Goal: Information Seeking & Learning: Check status

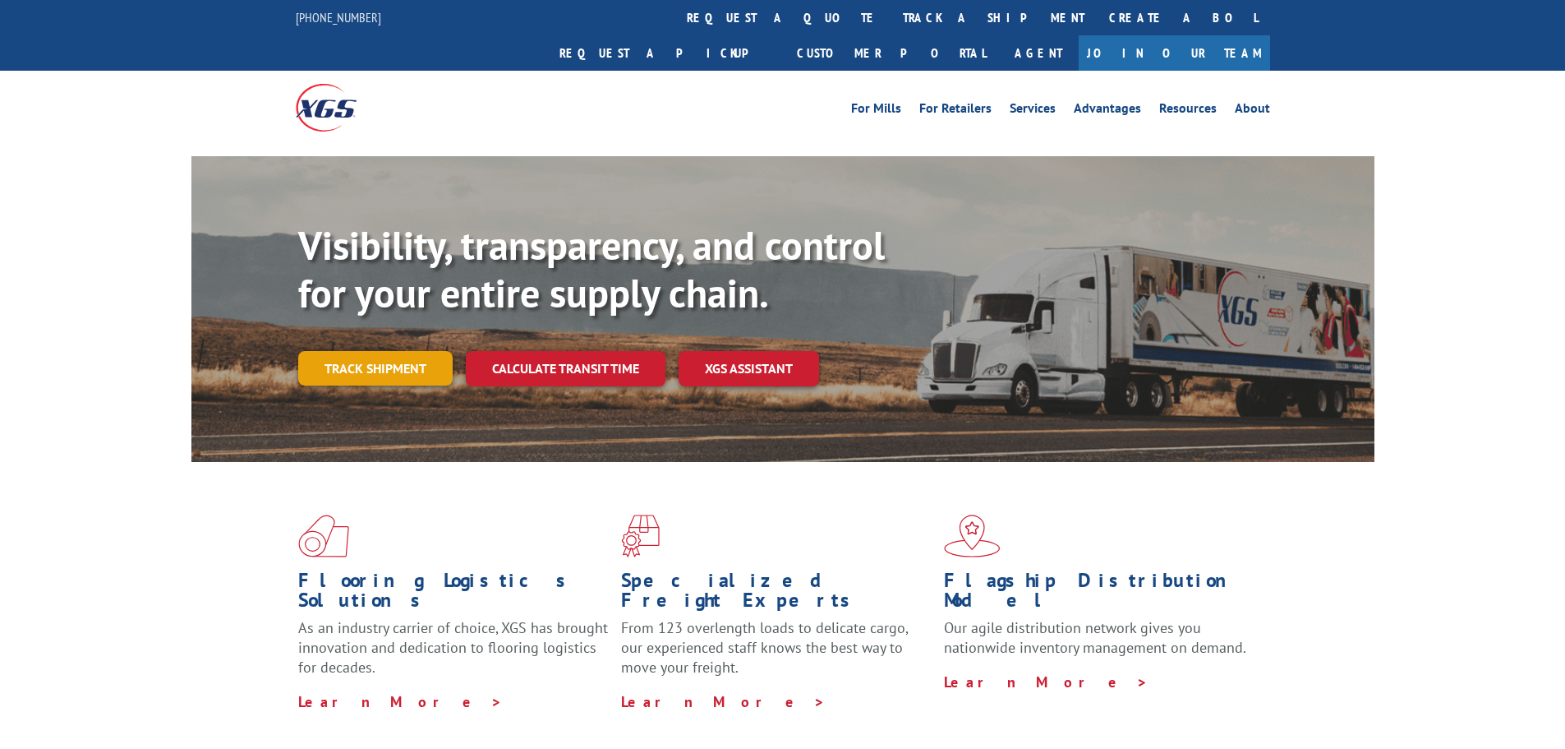
click at [333, 351] on link "Track shipment" at bounding box center [375, 368] width 154 height 35
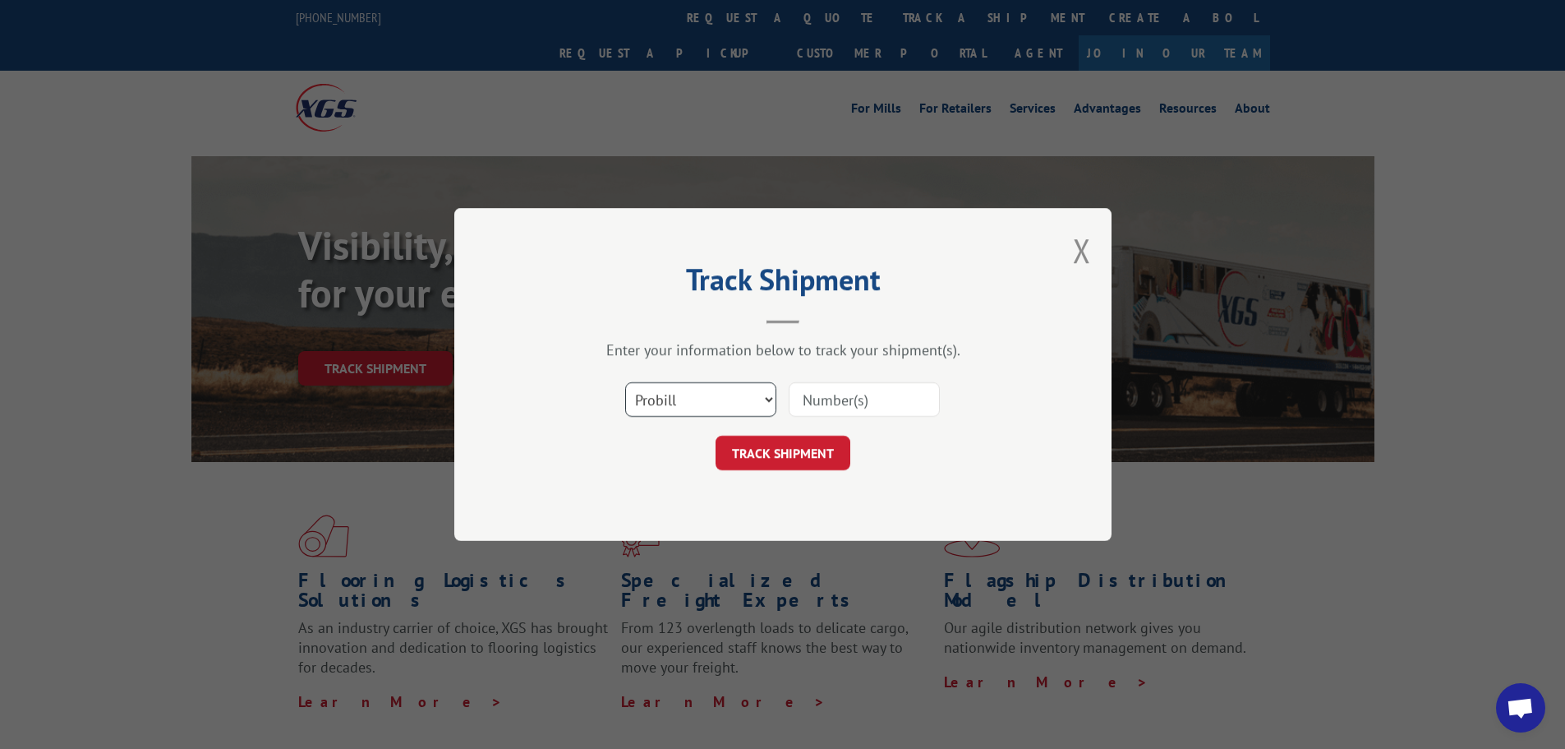
click at [663, 412] on select "Select category... Probill BOL PO" at bounding box center [700, 399] width 151 height 35
select select "bol"
click at [625, 382] on select "Select category... Probill BOL PO" at bounding box center [700, 399] width 151 height 35
click at [852, 403] on input at bounding box center [864, 399] width 151 height 35
paste input "5478975"
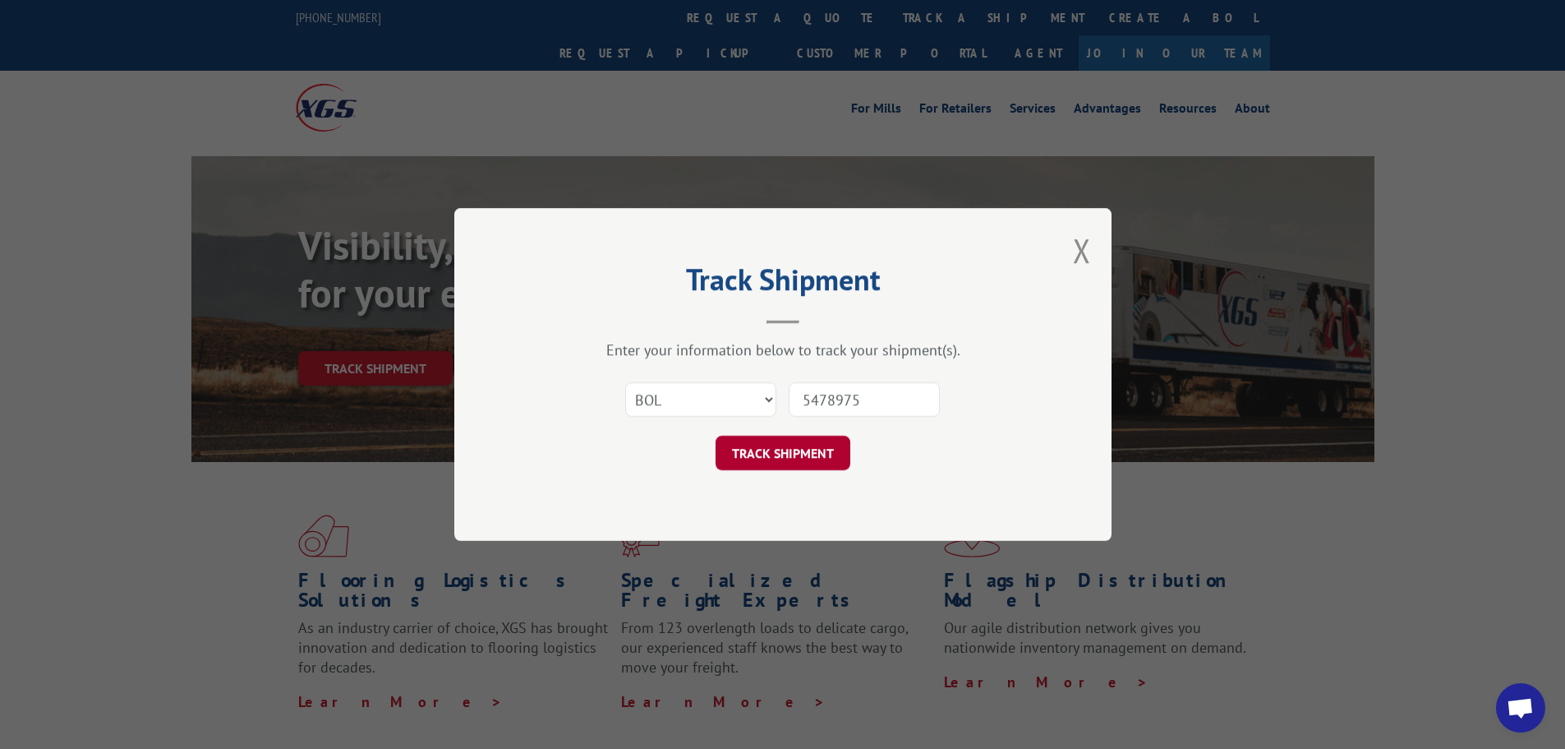
type input "5478975"
click at [828, 457] on button "TRACK SHIPMENT" at bounding box center [783, 452] width 135 height 35
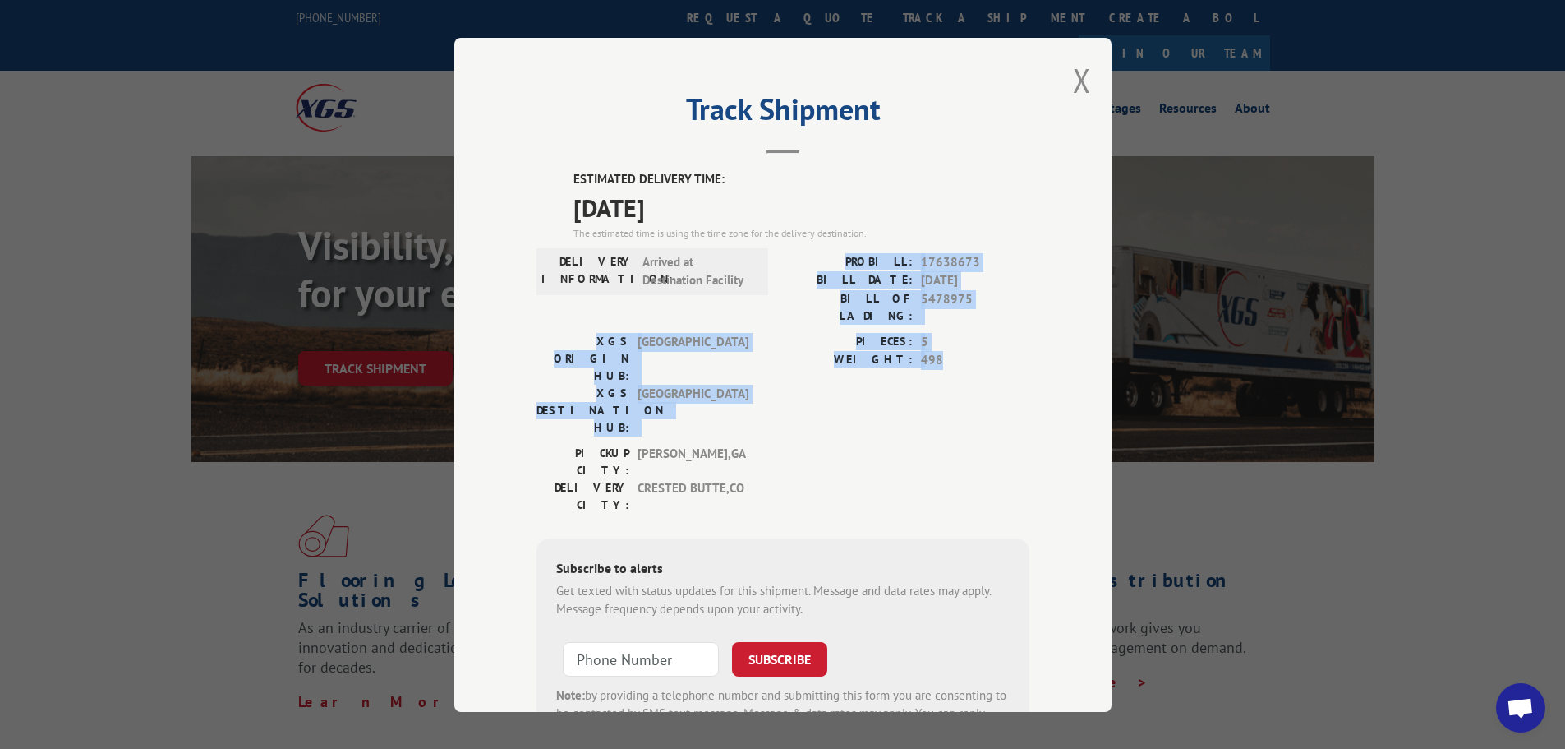
drag, startPoint x: 955, startPoint y: 340, endPoint x: 846, endPoint y: 252, distance: 139.6
click at [846, 252] on div "ESTIMATED DELIVERY TIME: [DATE] The estimated time is using the time zone for t…" at bounding box center [783, 465] width 493 height 591
click at [798, 375] on div "PIECES: 5 WEIGHT: 498" at bounding box center [906, 388] width 246 height 112
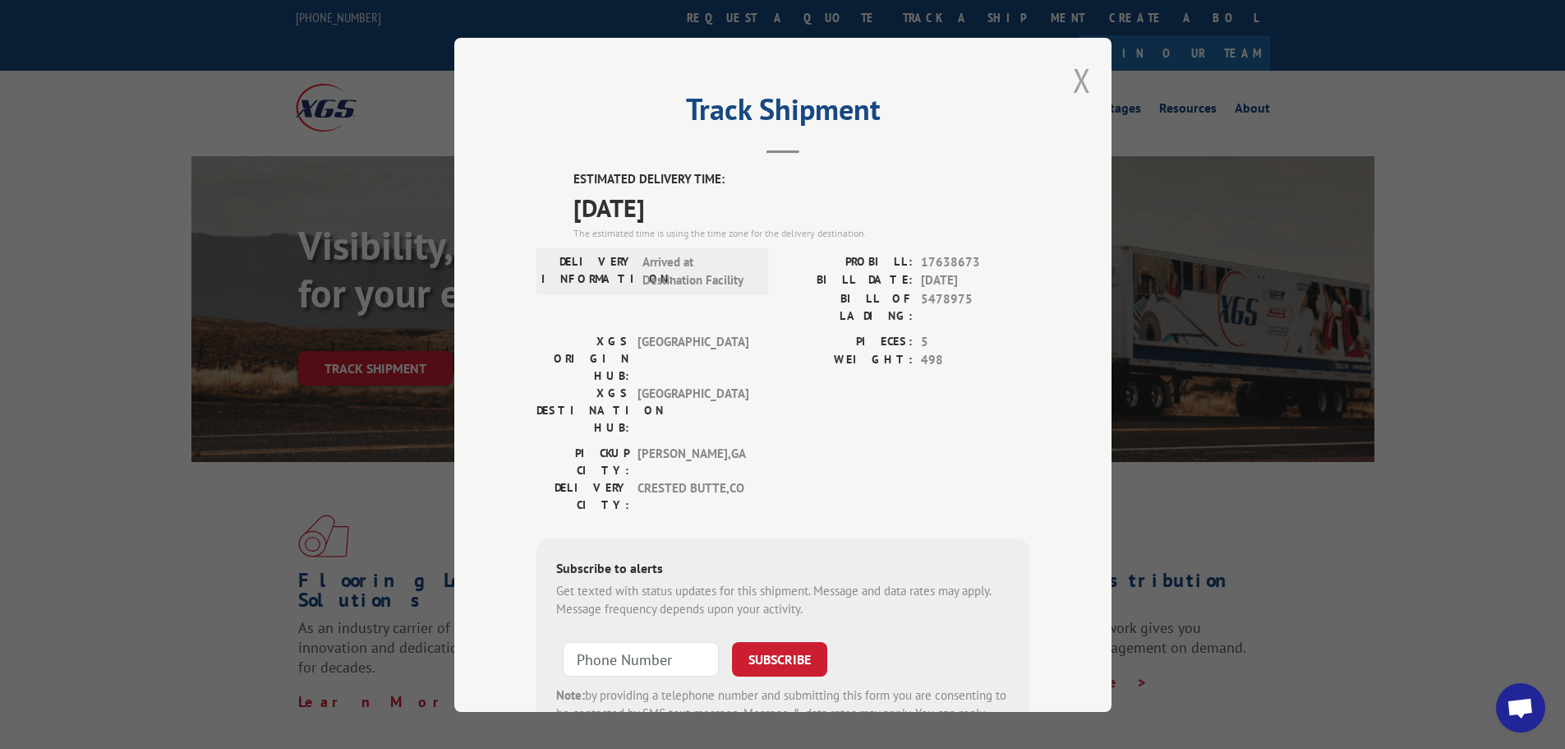
click at [1078, 85] on button "Close modal" at bounding box center [1082, 80] width 18 height 44
